Goal: Transaction & Acquisition: Purchase product/service

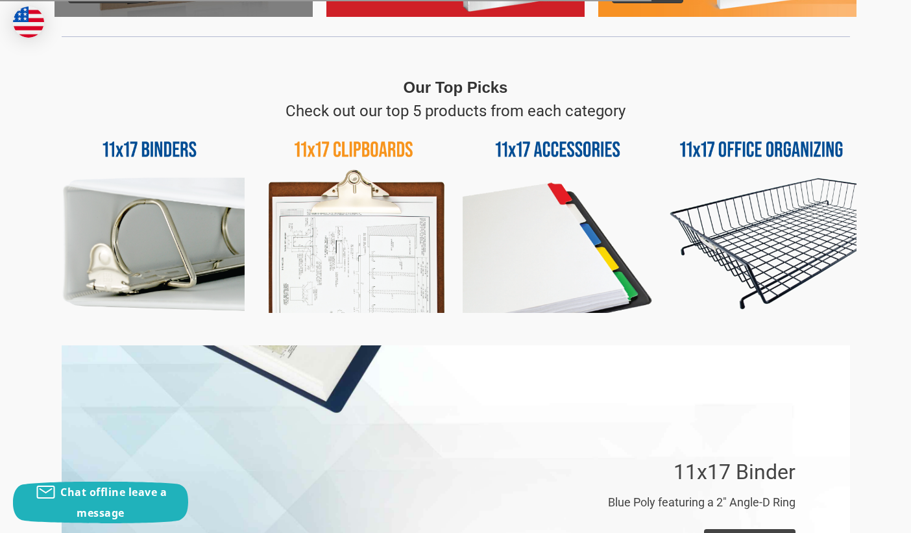
scroll to position [584, 0]
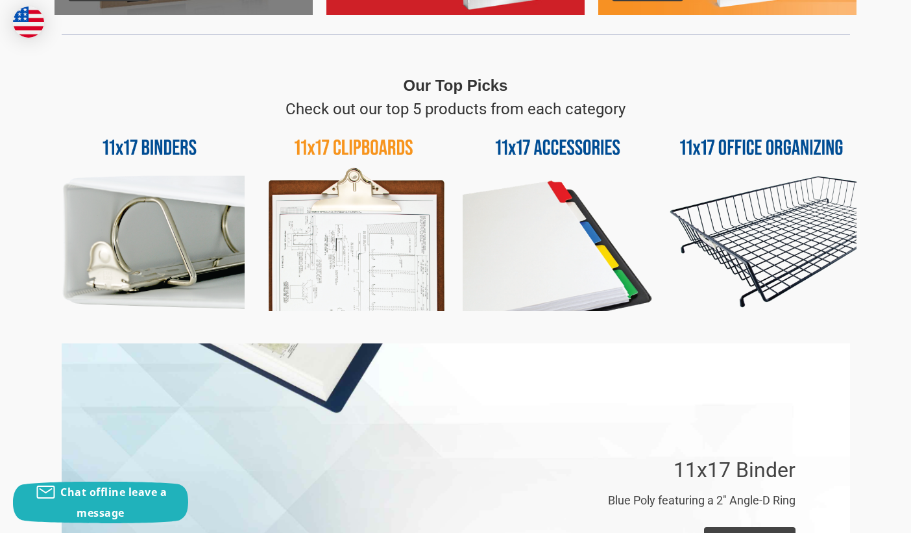
click at [748, 173] on img at bounding box center [761, 216] width 190 height 190
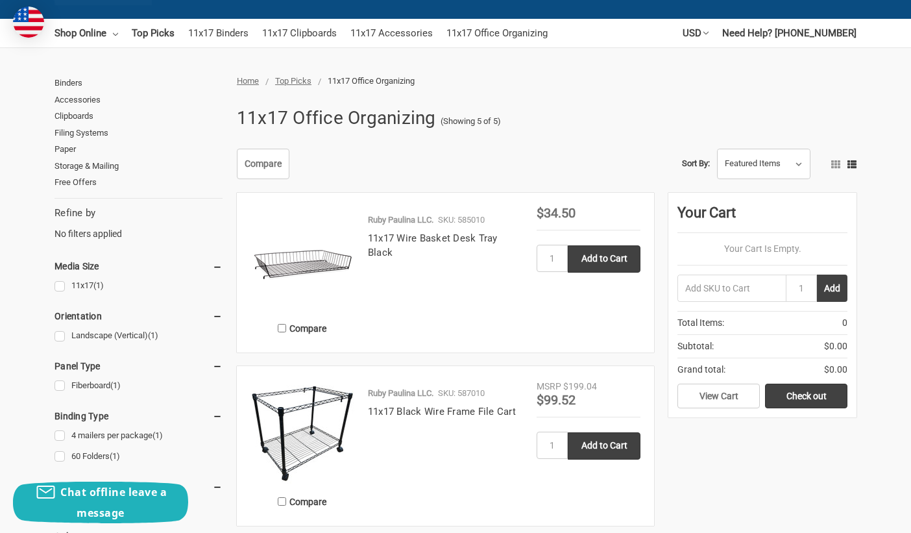
scroll to position [130, 0]
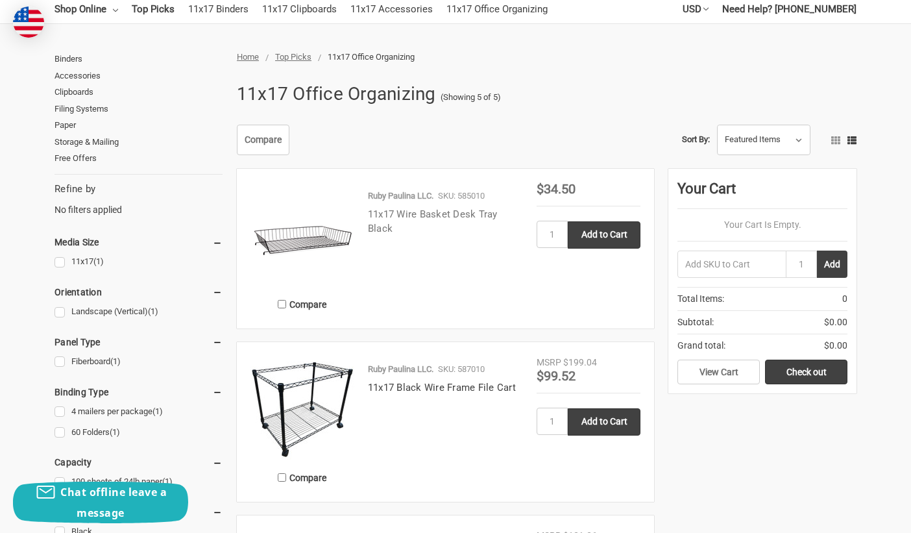
click at [382, 212] on link "11x17 Wire Basket Desk Tray Black" at bounding box center [433, 221] width 130 height 27
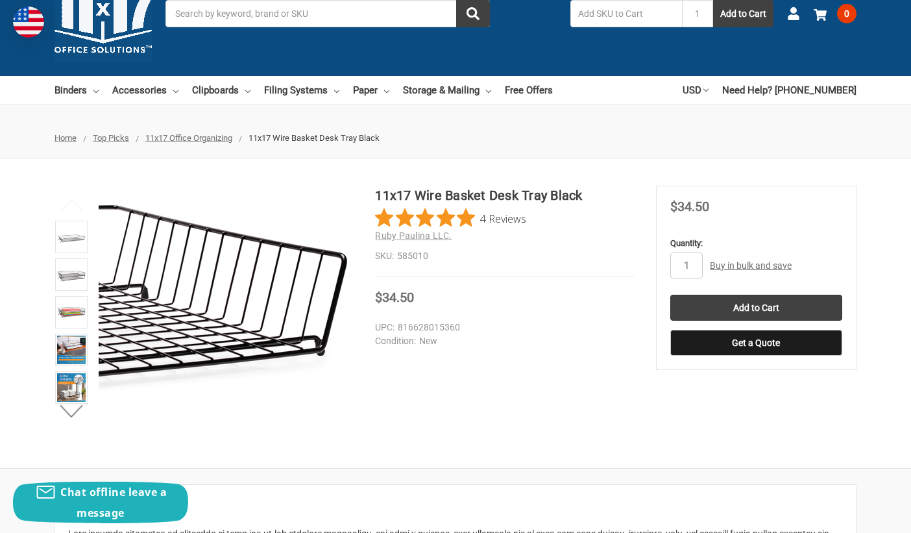
scroll to position [65, 0]
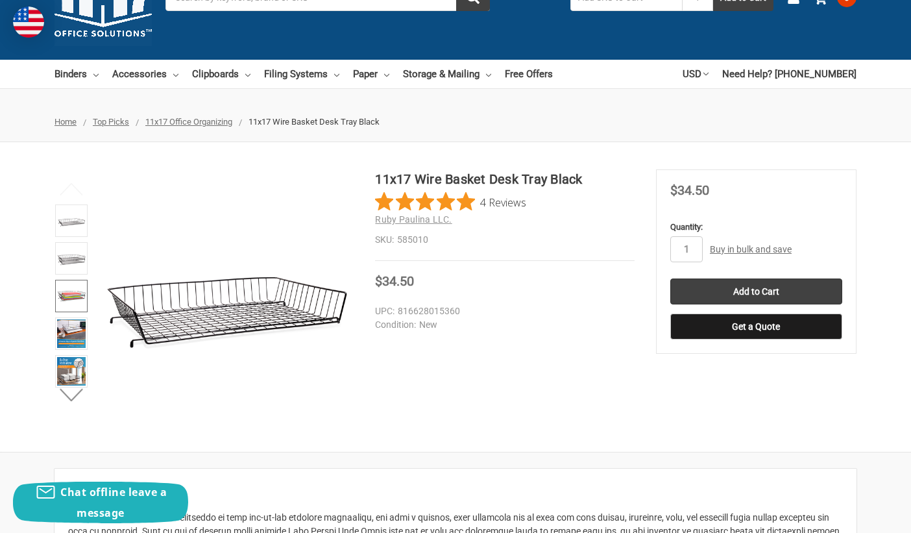
click at [65, 299] on img at bounding box center [71, 296] width 29 height 29
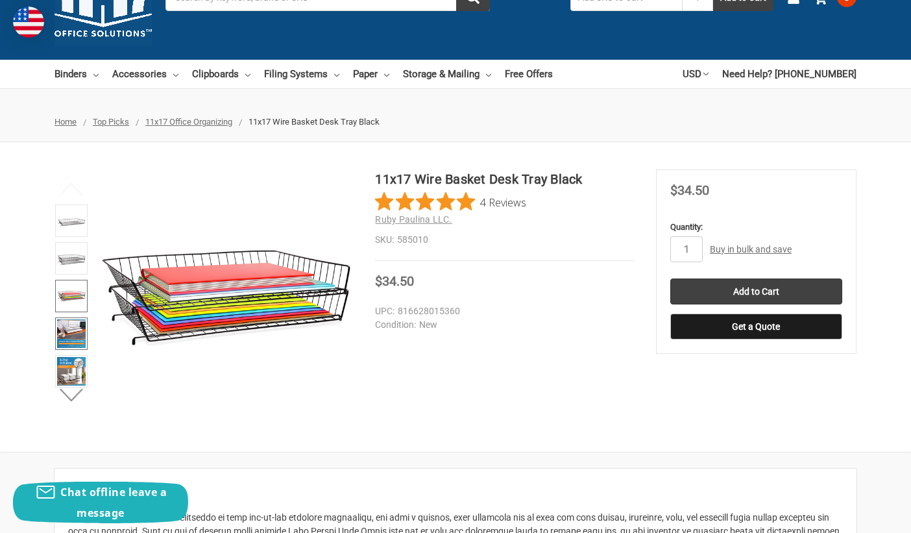
click at [68, 320] on img at bounding box center [71, 333] width 29 height 29
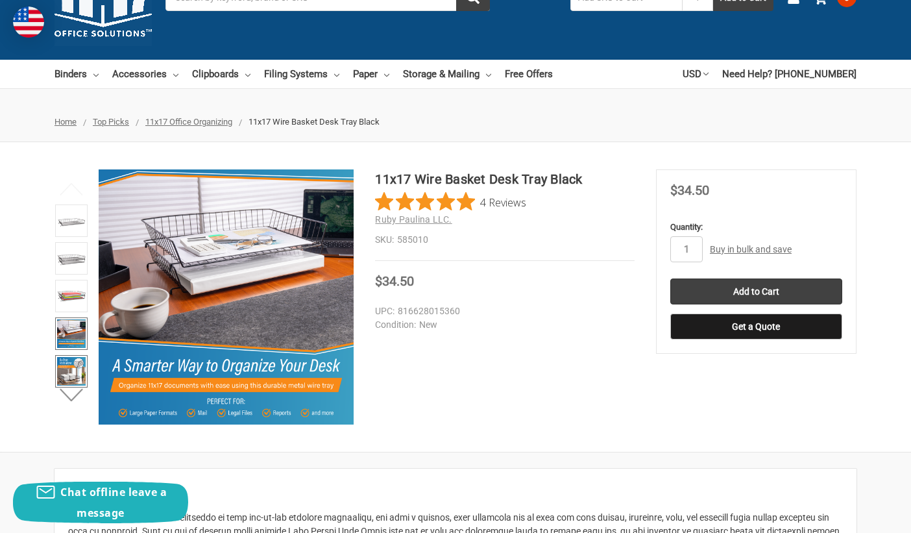
click at [75, 361] on img at bounding box center [71, 371] width 29 height 29
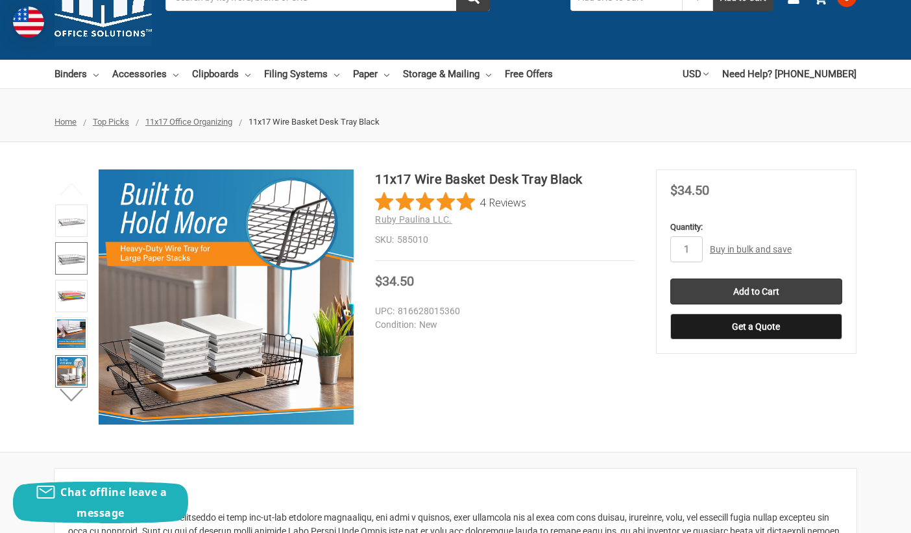
click at [65, 260] on img at bounding box center [71, 258] width 29 height 29
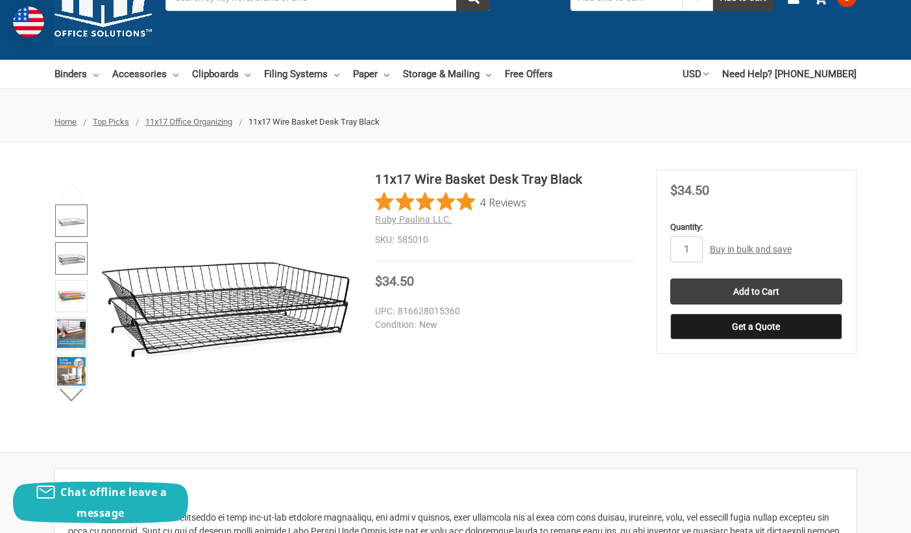
click at [66, 220] on img at bounding box center [71, 220] width 29 height 29
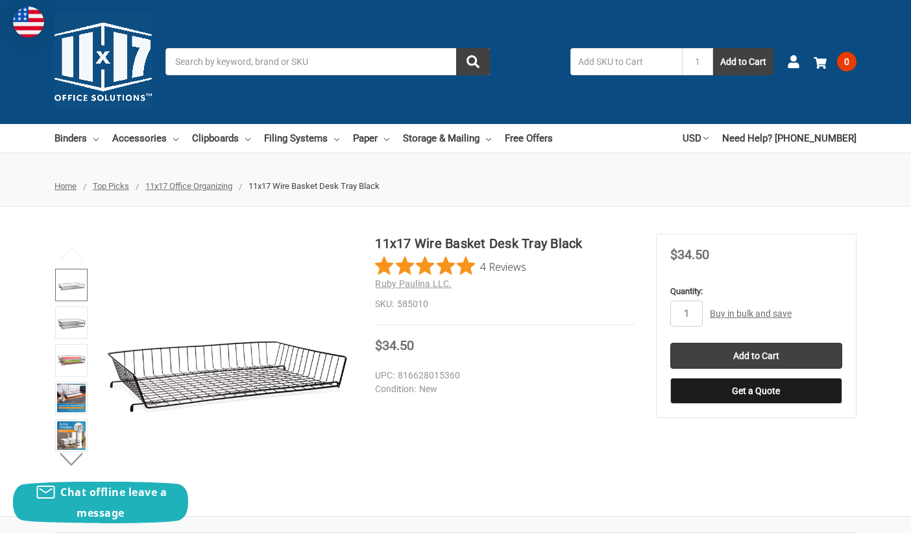
scroll to position [0, 0]
